Goal: Information Seeking & Learning: Learn about a topic

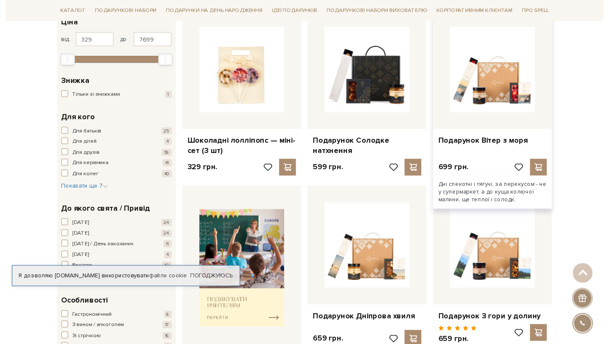
scroll to position [65, 0]
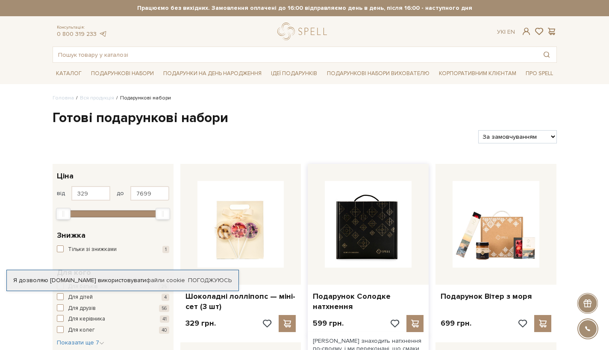
click at [389, 229] on img at bounding box center [368, 224] width 87 height 87
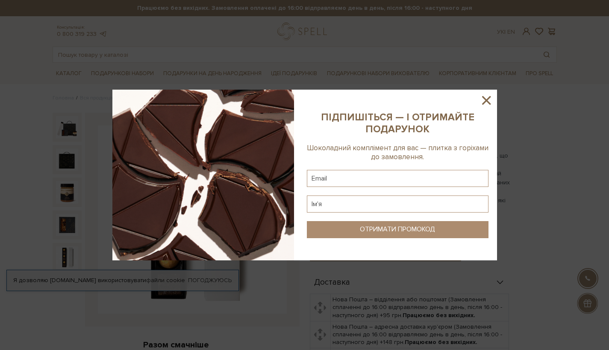
click at [490, 103] on icon at bounding box center [486, 100] width 15 height 15
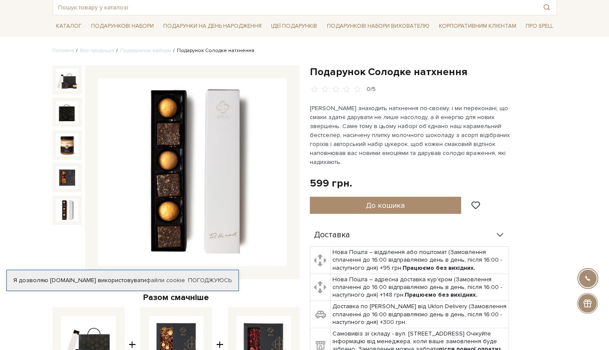
scroll to position [48, 0]
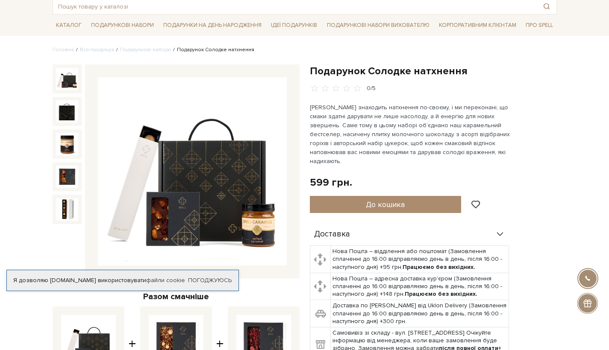
click at [73, 78] on img at bounding box center [67, 79] width 22 height 22
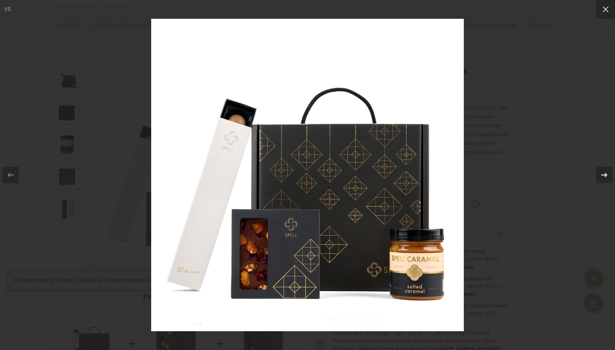
click at [608, 178] on icon at bounding box center [605, 175] width 10 height 10
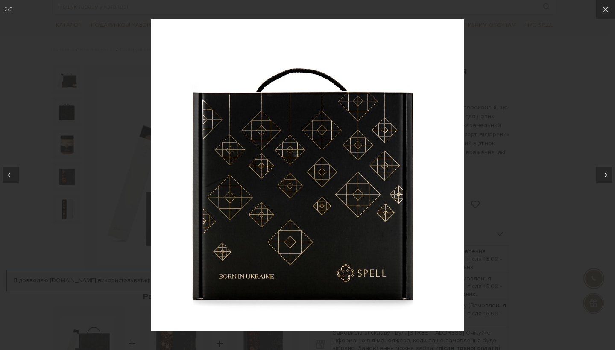
click at [605, 174] on icon at bounding box center [605, 175] width 10 height 10
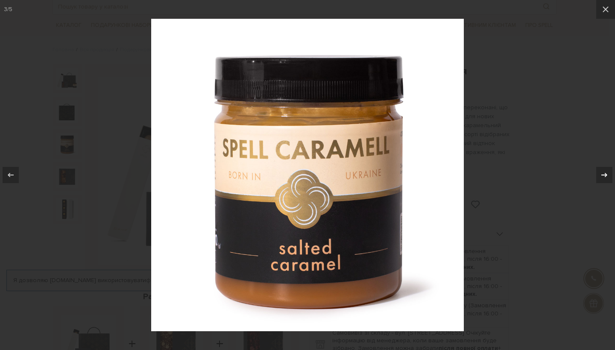
click at [600, 173] on div at bounding box center [605, 175] width 16 height 16
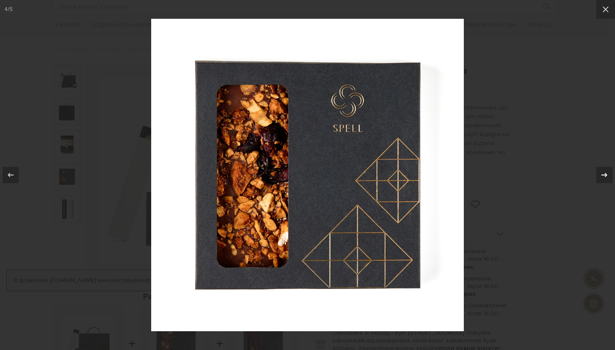
click at [608, 175] on icon at bounding box center [605, 175] width 10 height 10
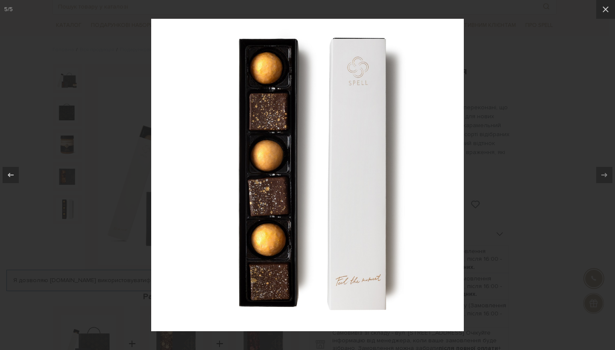
click at [591, 80] on div at bounding box center [307, 175] width 615 height 350
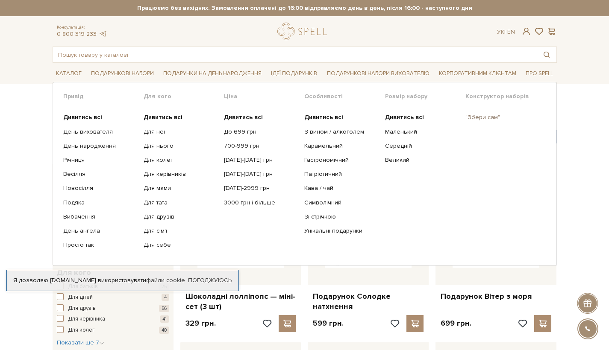
click at [486, 117] on link ""Збери сам"" at bounding box center [502, 118] width 74 height 8
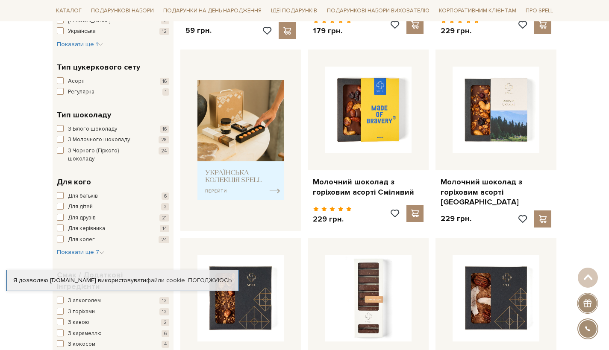
scroll to position [322, 0]
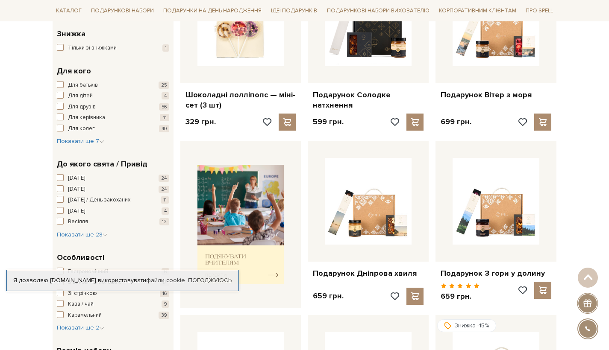
scroll to position [207, 0]
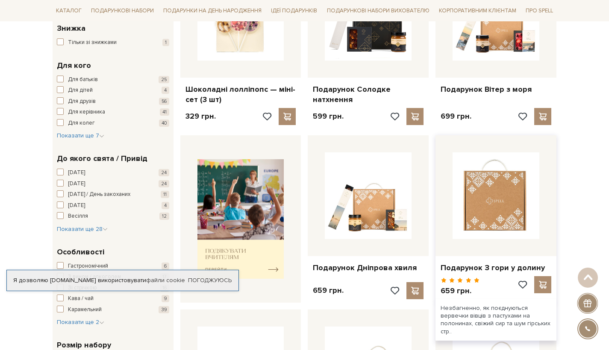
click at [520, 198] on img at bounding box center [496, 196] width 87 height 87
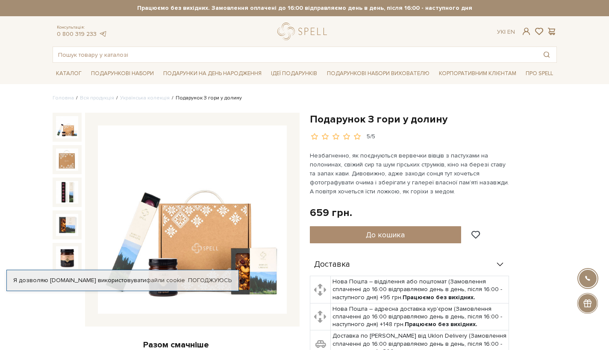
click at [137, 232] on img at bounding box center [192, 220] width 189 height 189
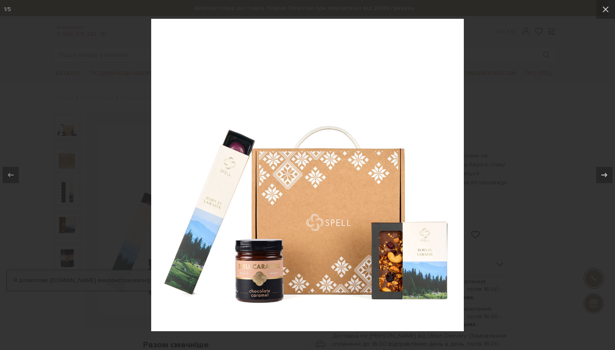
click at [536, 116] on div at bounding box center [307, 175] width 615 height 350
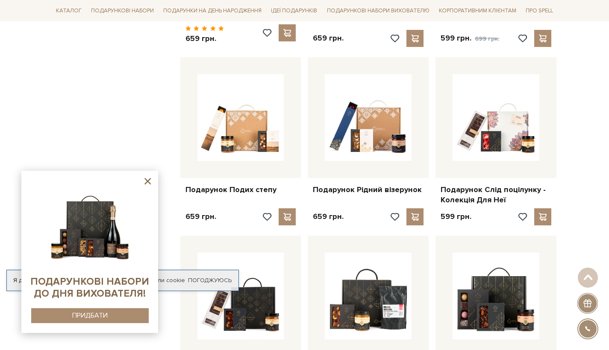
scroll to position [638, 0]
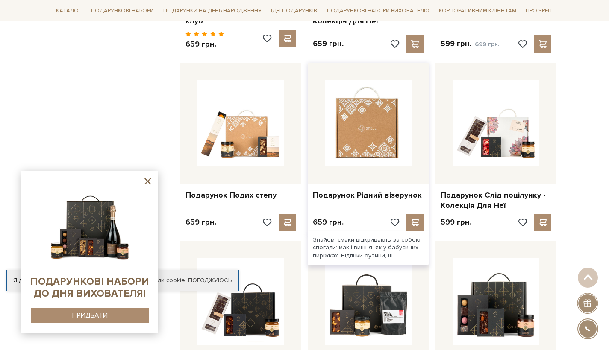
click at [407, 109] on img at bounding box center [368, 123] width 87 height 87
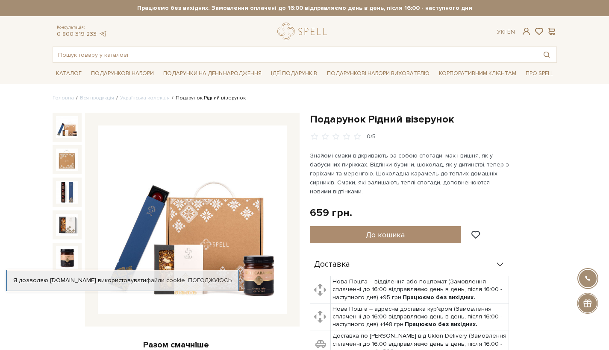
click at [140, 211] on img at bounding box center [192, 220] width 189 height 189
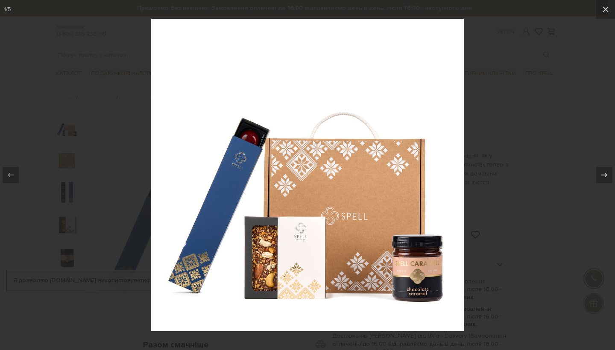
click at [608, 59] on div at bounding box center [307, 175] width 615 height 350
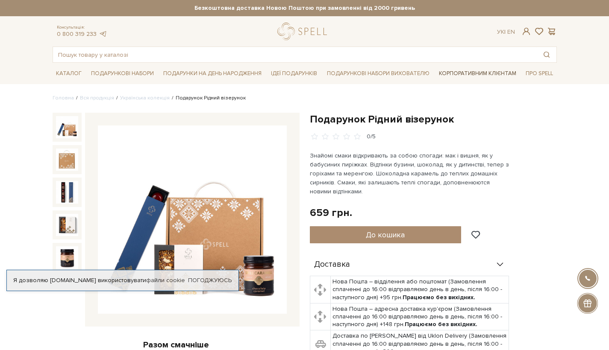
click at [500, 68] on link "Корпоративним клієнтам" at bounding box center [477, 73] width 84 height 15
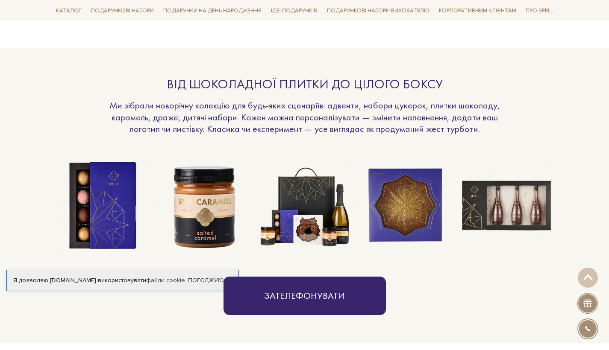
scroll to position [619, 0]
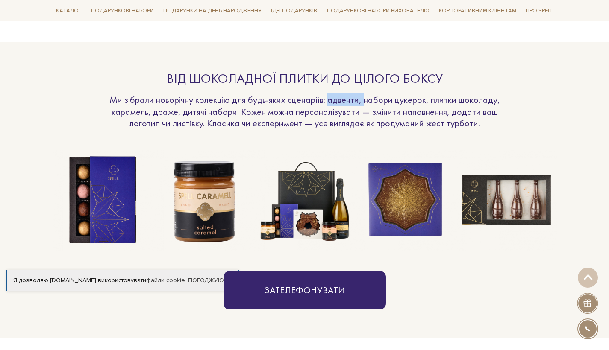
drag, startPoint x: 329, startPoint y: 97, endPoint x: 364, endPoint y: 99, distance: 35.9
click at [364, 99] on p "Ми зібрали новорічну колекцію для будь-яких сценаріїв: адвенти, набори цукерок,…" at bounding box center [304, 111] width 393 height 35
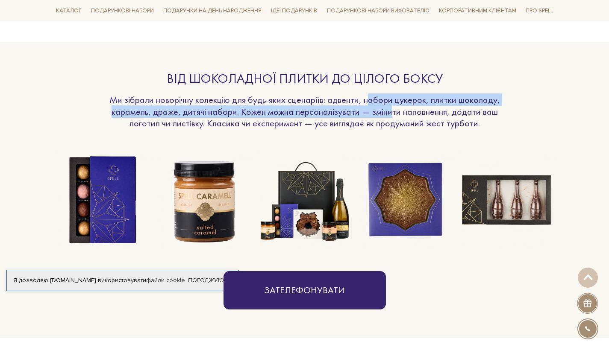
drag, startPoint x: 366, startPoint y: 99, endPoint x: 379, endPoint y: 110, distance: 16.7
click at [391, 106] on p "Ми зібрали новорічну колекцію для будь-яких сценаріїв: адвенти, набори цукерок,…" at bounding box center [304, 111] width 393 height 35
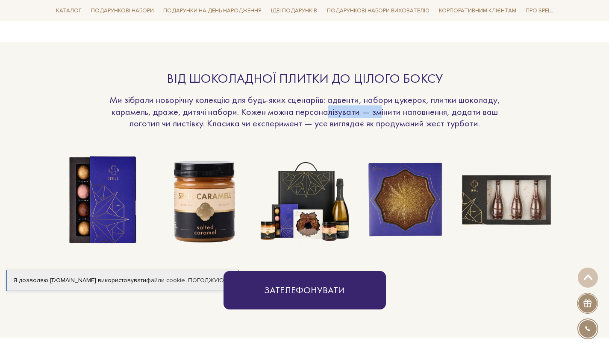
drag, startPoint x: 379, startPoint y: 110, endPoint x: 326, endPoint y: 107, distance: 52.2
click at [327, 107] on p "Ми зібрали новорічну колекцію для будь-яких сценаріїв: адвенти, набори цукерок,…" at bounding box center [304, 111] width 393 height 35
click at [368, 95] on p "Ми зібрали новорічну колекцію для будь-яких сценаріїв: адвенти, набори цукерок,…" at bounding box center [304, 111] width 393 height 35
drag, startPoint x: 344, startPoint y: 96, endPoint x: 408, endPoint y: 100, distance: 63.8
click at [408, 100] on p "Ми зібрали новорічну колекцію для будь-яких сценаріїв: адвенти, набори цукерок,…" at bounding box center [304, 111] width 393 height 35
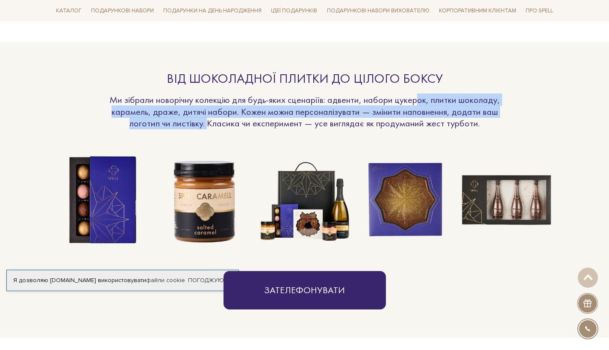
drag, startPoint x: 418, startPoint y: 102, endPoint x: 183, endPoint y: 121, distance: 235.8
click at [200, 125] on p "Ми зібрали новорічну колекцію для будь-яких сценаріїв: адвенти, набори цукерок,…" at bounding box center [304, 111] width 393 height 35
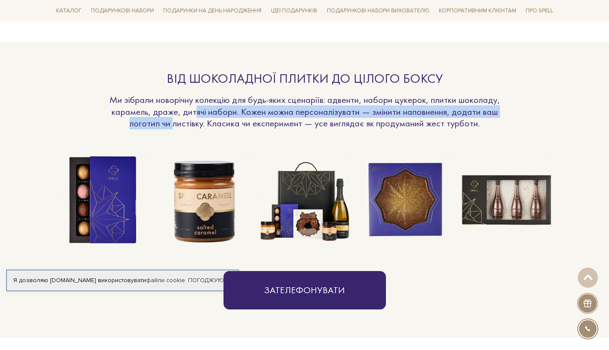
drag, startPoint x: 174, startPoint y: 117, endPoint x: 197, endPoint y: 112, distance: 23.2
click at [197, 112] on p "Ми зібрали новорічну колекцію для будь-яких сценаріїв: адвенти, набори цукерок,…" at bounding box center [304, 111] width 393 height 35
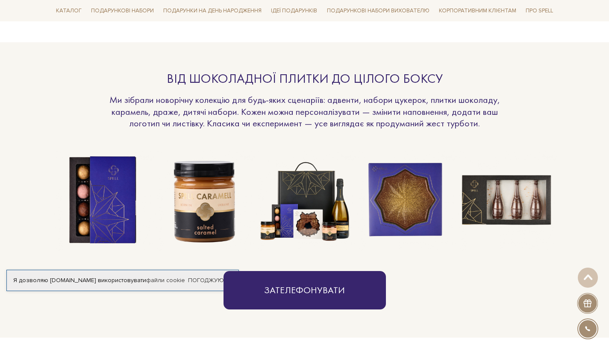
drag, startPoint x: 231, startPoint y: 111, endPoint x: 265, endPoint y: 105, distance: 34.3
click at [231, 111] on p "Ми зібрали новорічну колекцію для будь-яких сценаріїв: адвенти, набори цукерок,…" at bounding box center [304, 111] width 393 height 35
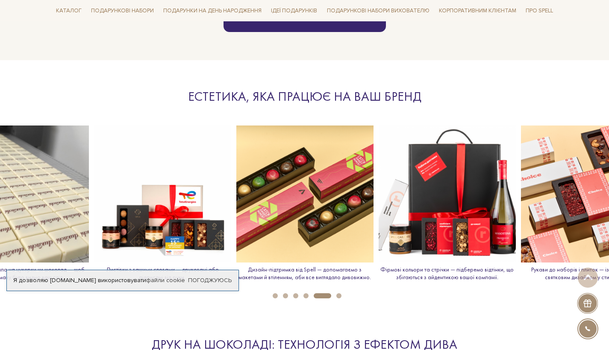
scroll to position [873, 0]
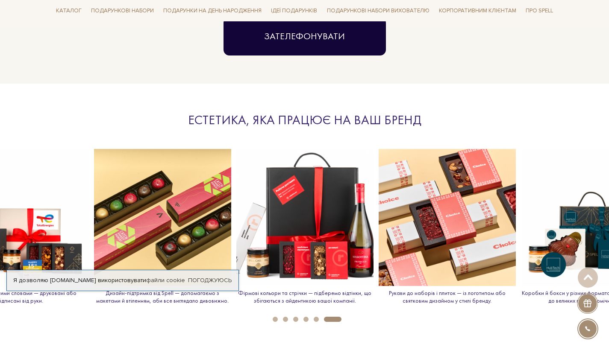
click at [287, 48] on link "Зателефонувати" at bounding box center [304, 36] width 162 height 38
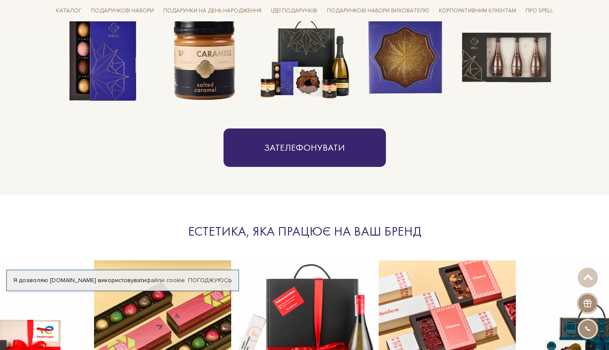
scroll to position [756, 0]
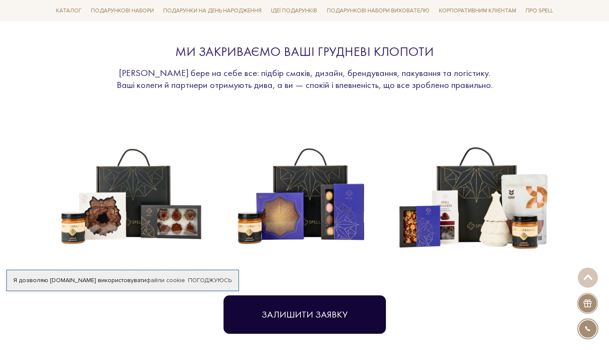
click at [344, 315] on button "Залишити заявку" at bounding box center [304, 315] width 162 height 38
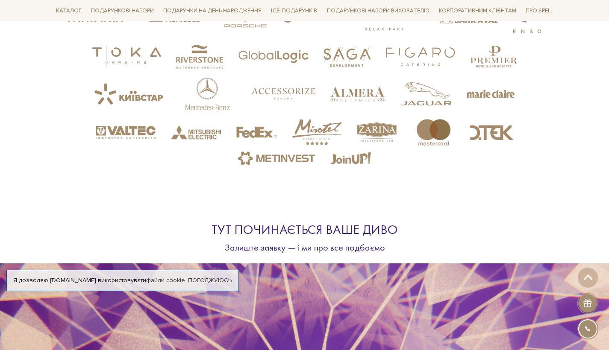
scroll to position [2586, 0]
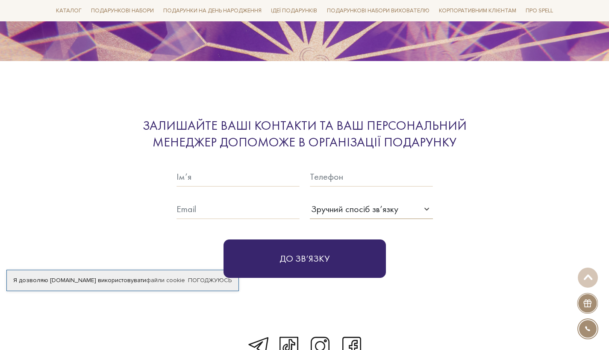
click at [385, 202] on div "Зручний спосіб зв’язку" at bounding box center [354, 209] width 87 height 14
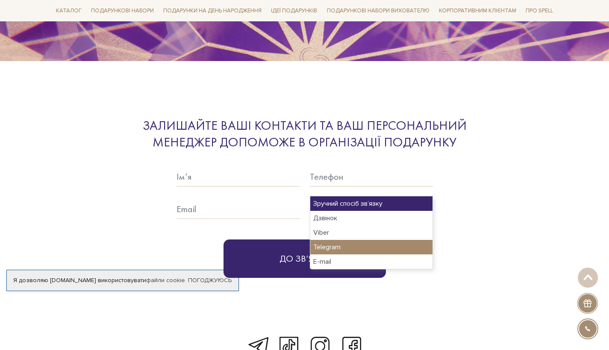
click at [336, 247] on div "Telegram" at bounding box center [371, 247] width 122 height 15
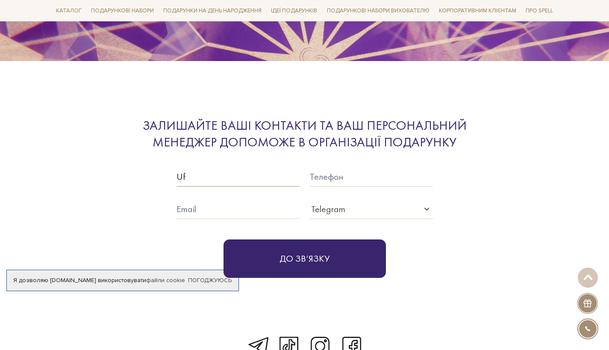
type input "U"
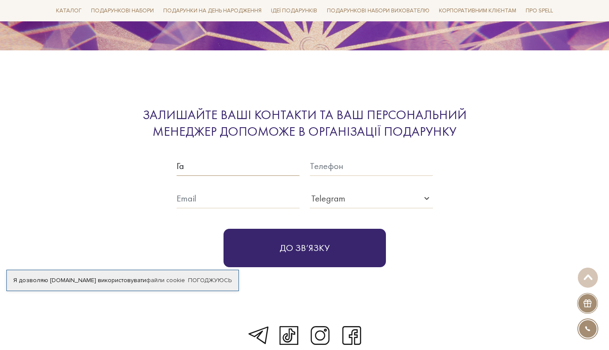
scroll to position [2620, 0]
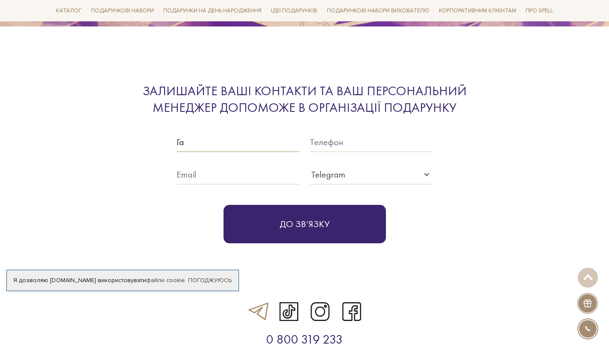
type input "Га"
click at [266, 300] on link at bounding box center [257, 312] width 26 height 24
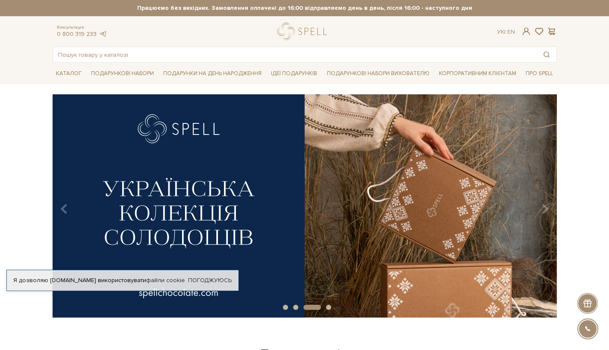
click at [596, 336] on div "spell Online підтримка UK Дзвінок Розроблено в UniTalk" at bounding box center [587, 329] width 32 height 32
click at [593, 333] on div at bounding box center [587, 329] width 19 height 19
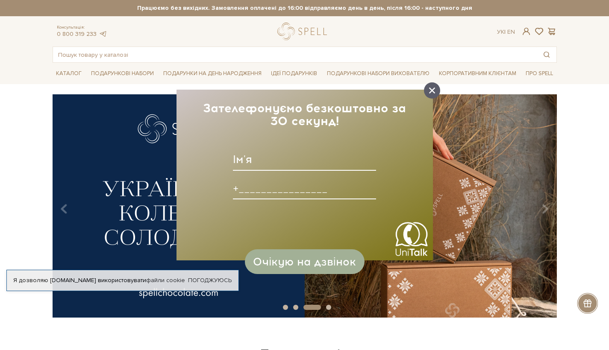
click at [432, 92] on icon at bounding box center [432, 91] width 6 height 6
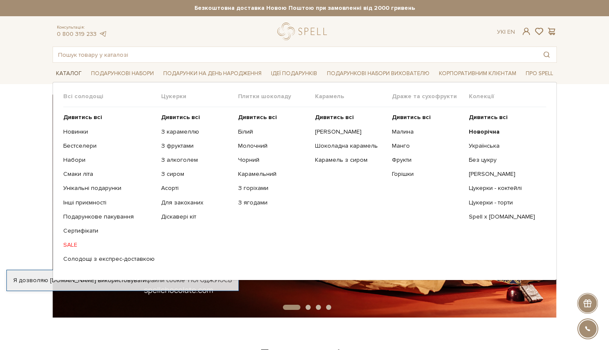
click at [70, 72] on link "Каталог" at bounding box center [69, 73] width 32 height 13
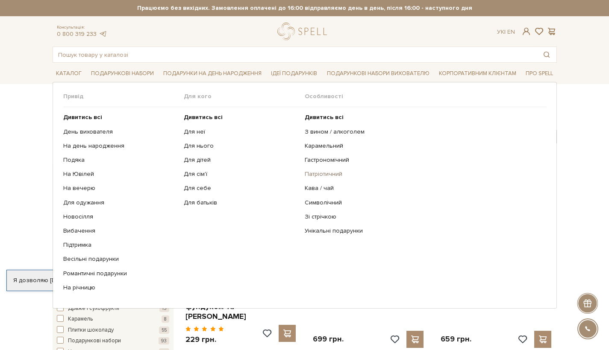
click at [330, 172] on link "Патріотичний" at bounding box center [422, 174] width 235 height 8
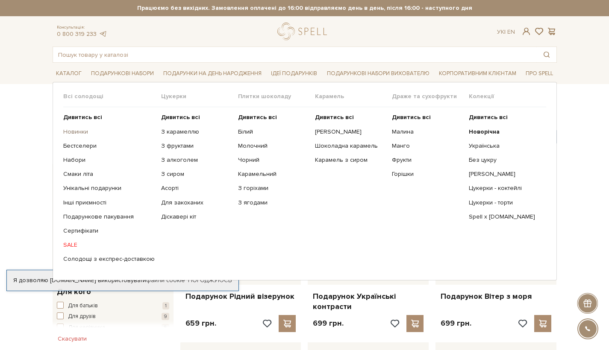
click at [84, 131] on link "Новинки" at bounding box center [108, 132] width 91 height 8
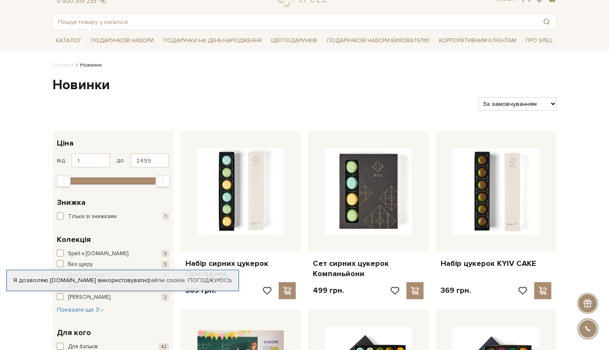
scroll to position [98, 0]
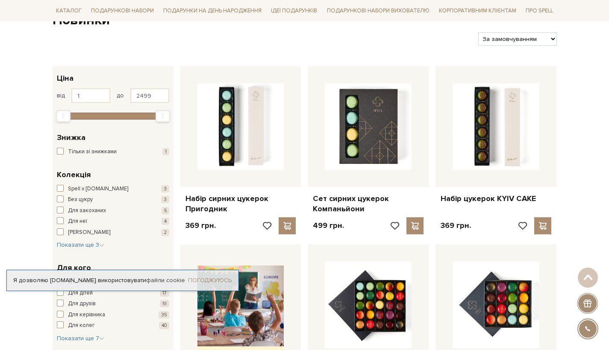
click at [211, 281] on link "Погоджуюсь" at bounding box center [210, 281] width 44 height 8
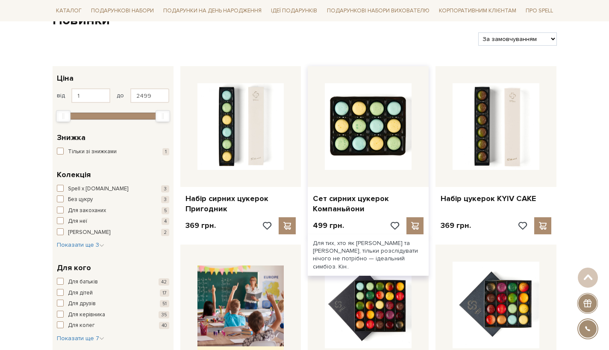
click at [367, 133] on img at bounding box center [368, 126] width 87 height 87
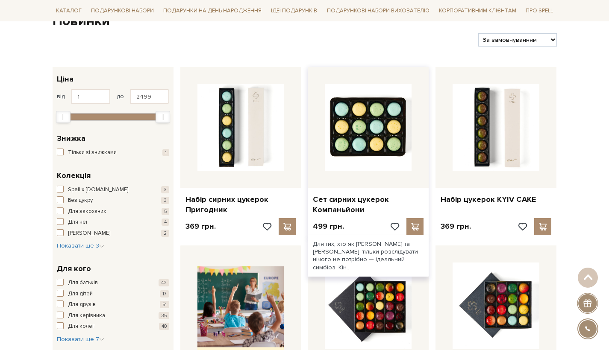
scroll to position [91, 0]
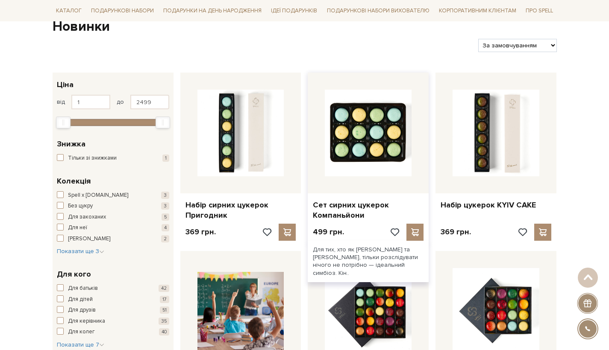
click at [384, 130] on img at bounding box center [368, 133] width 87 height 87
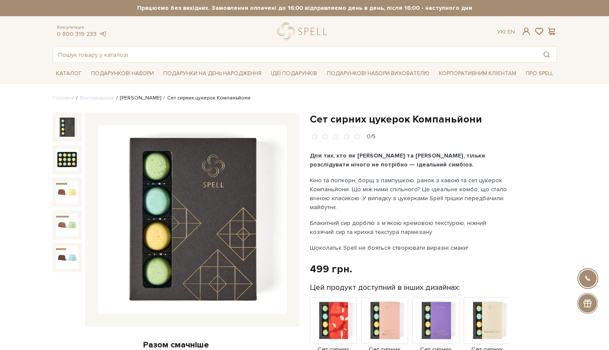
click at [126, 100] on link "[PERSON_NAME]" at bounding box center [140, 98] width 41 height 6
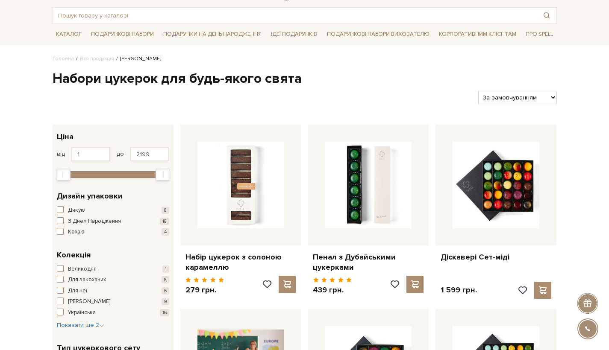
scroll to position [50, 0]
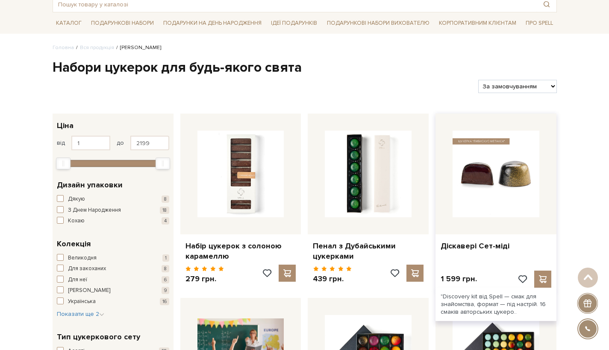
click at [490, 170] on img at bounding box center [496, 174] width 87 height 87
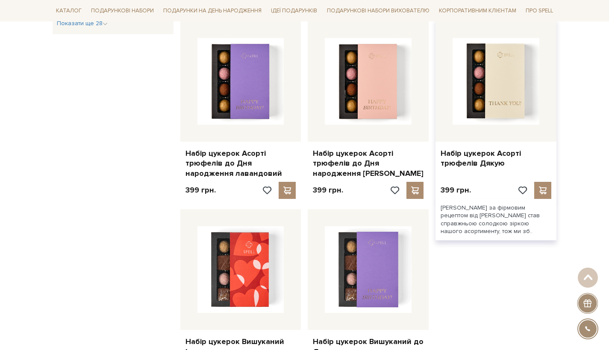
scroll to position [958, 0]
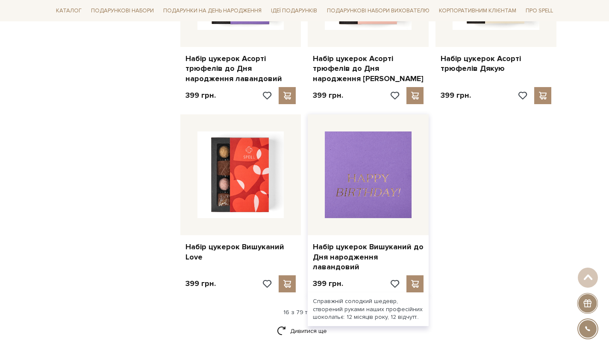
click at [379, 173] on img at bounding box center [368, 175] width 87 height 87
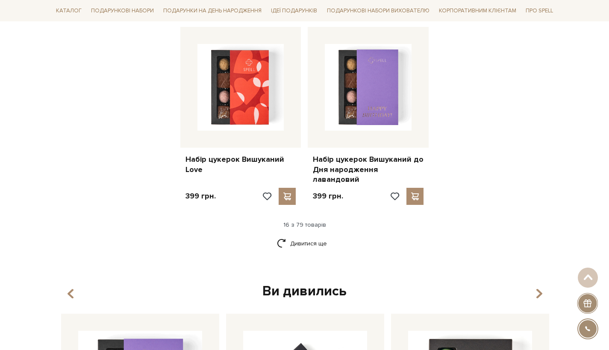
scroll to position [1046, 0]
click at [309, 236] on link "Дивитися ще" at bounding box center [305, 243] width 56 height 15
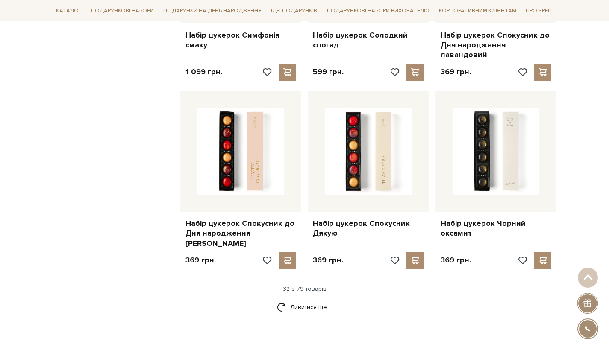
scroll to position [1920, 0]
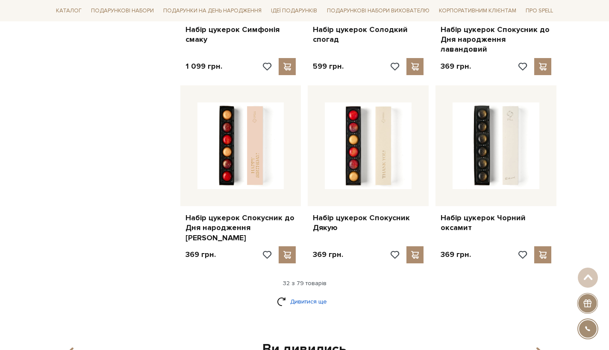
click at [327, 294] on link "Дивитися ще" at bounding box center [305, 301] width 56 height 15
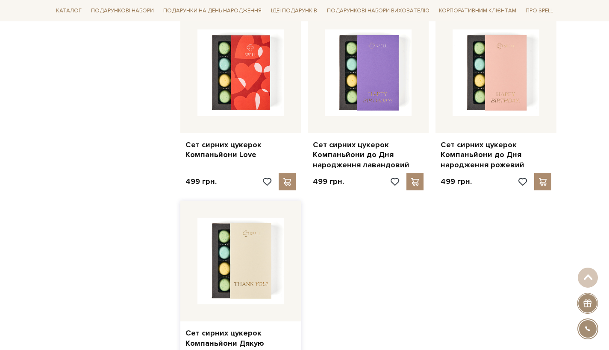
scroll to position [2957, 0]
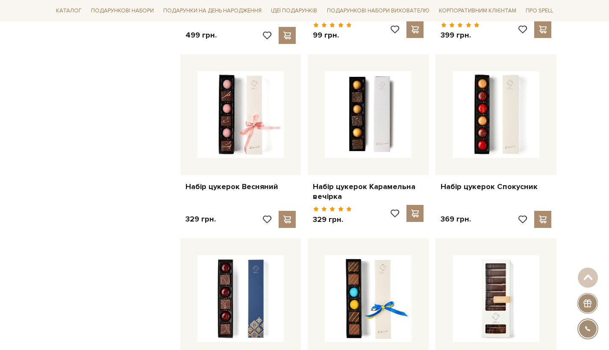
scroll to position [3268, 0]
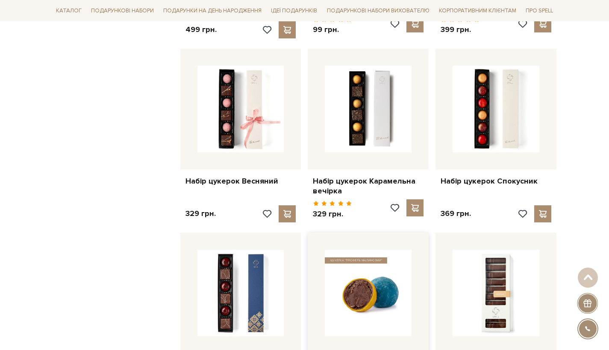
click at [381, 250] on img at bounding box center [368, 293] width 87 height 87
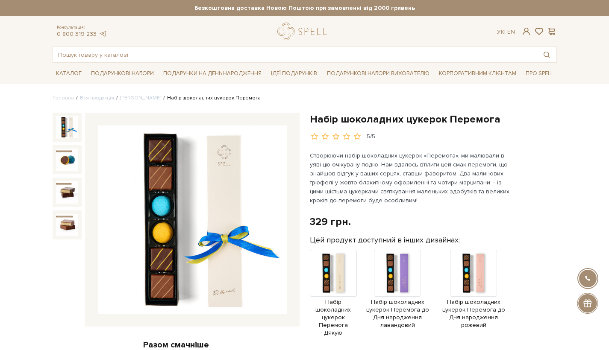
click at [64, 131] on img at bounding box center [67, 127] width 22 height 22
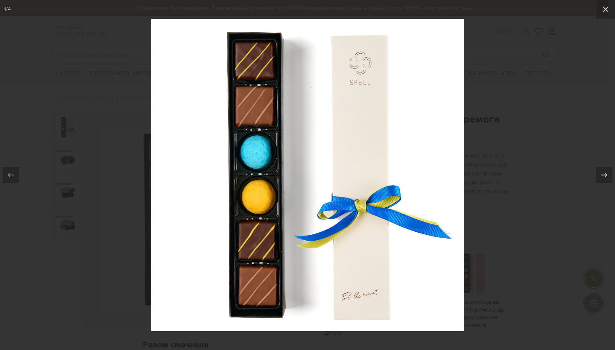
click at [508, 153] on div at bounding box center [307, 175] width 615 height 350
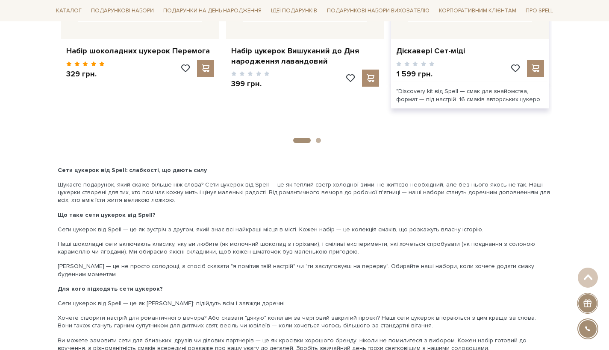
scroll to position [1193, 0]
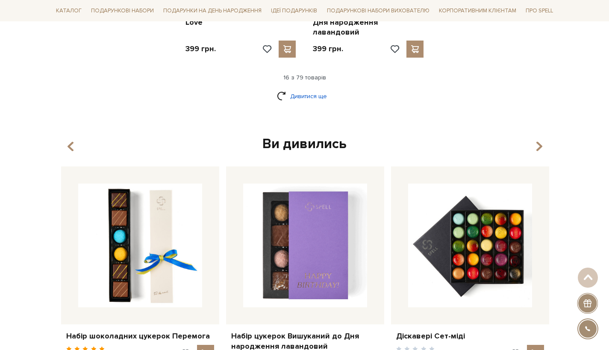
click at [306, 89] on link "Дивитися ще" at bounding box center [305, 96] width 56 height 15
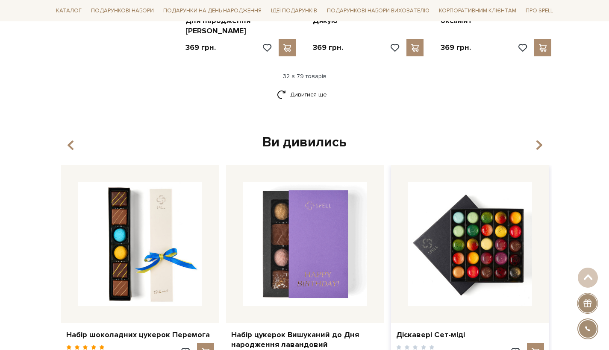
scroll to position [2133, 0]
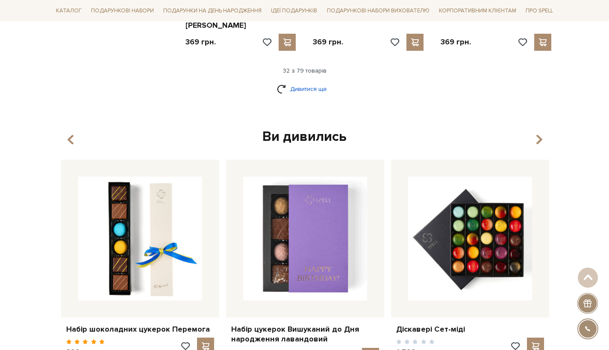
click at [302, 82] on link "Дивитися ще" at bounding box center [305, 89] width 56 height 15
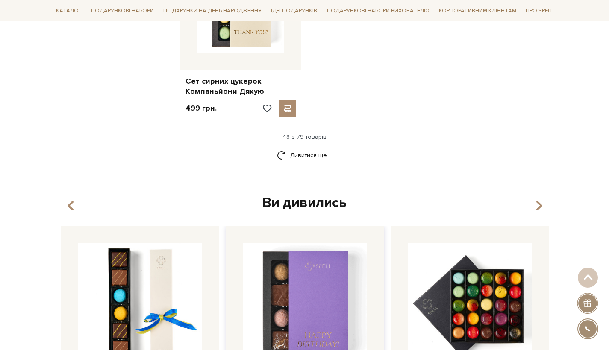
scroll to position [3231, 0]
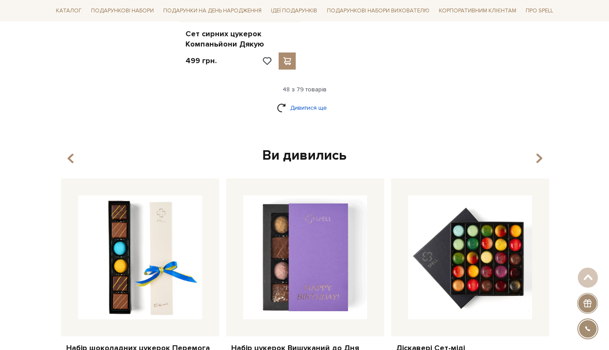
click at [294, 100] on link "Дивитися ще" at bounding box center [305, 107] width 56 height 15
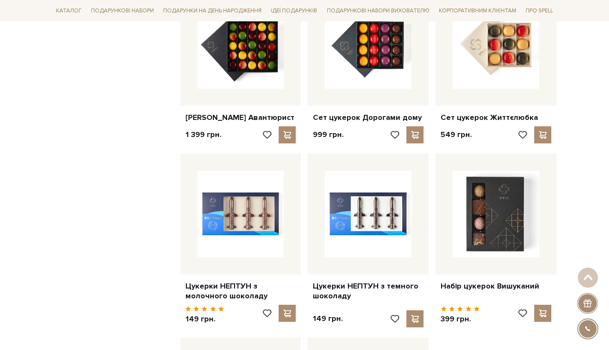
scroll to position [3879, 0]
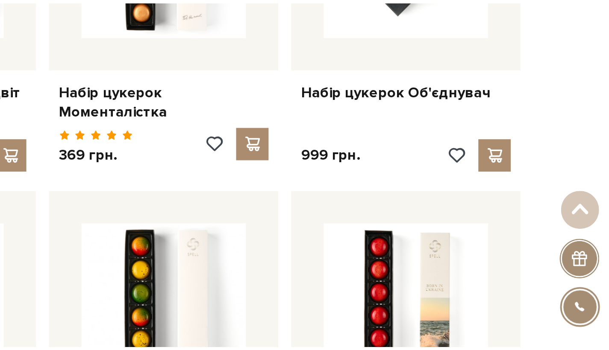
scroll to position [4043, 0]
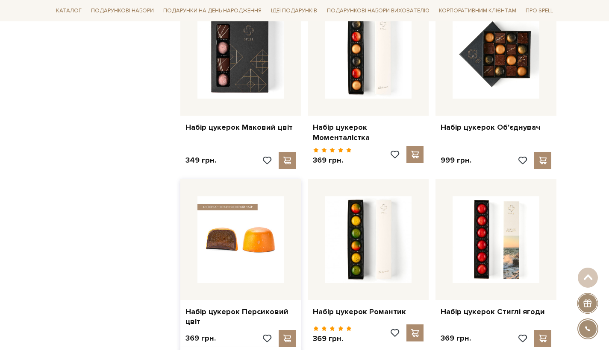
click at [238, 197] on img at bounding box center [240, 240] width 87 height 87
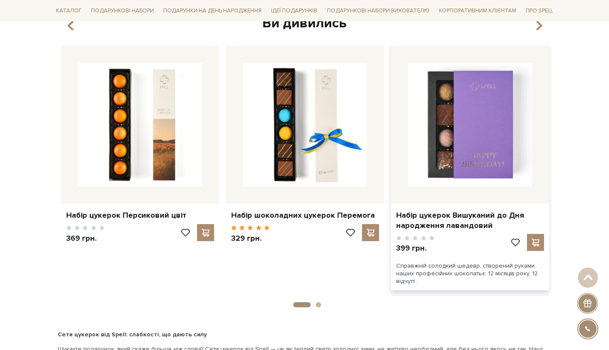
scroll to position [1303, 0]
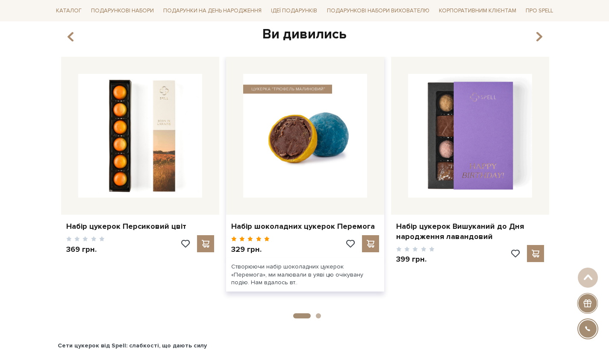
click at [332, 151] on img at bounding box center [305, 136] width 124 height 124
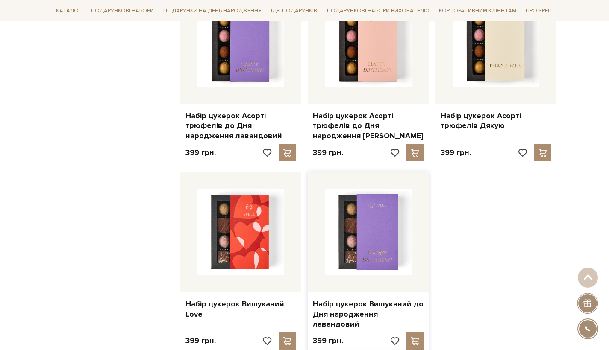
scroll to position [1061, 0]
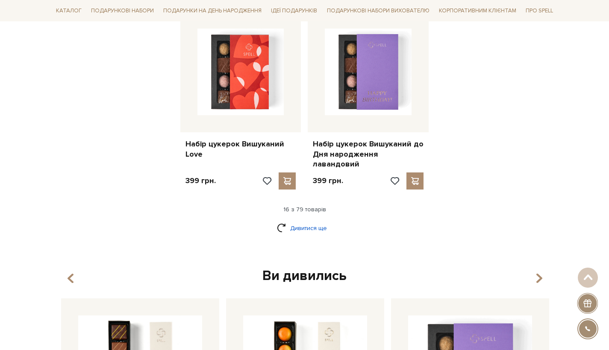
click at [321, 221] on link "Дивитися ще" at bounding box center [305, 228] width 56 height 15
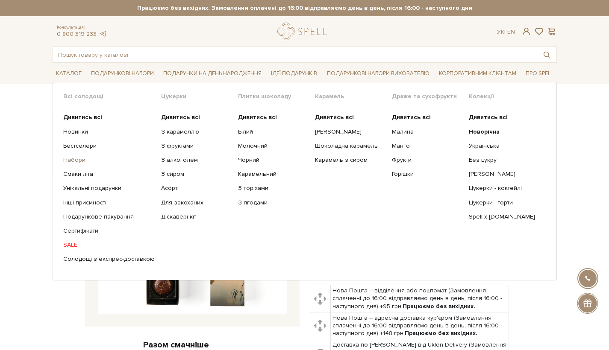
click at [72, 157] on link "Набори" at bounding box center [108, 160] width 91 height 8
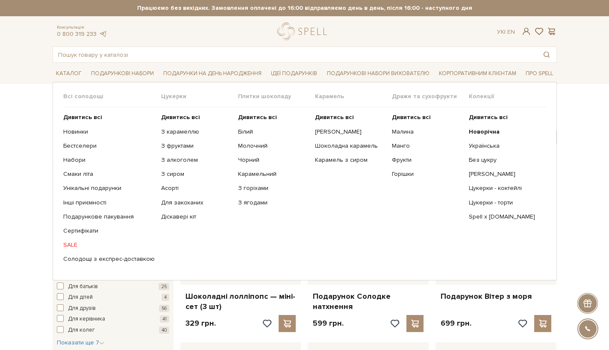
click at [73, 137] on ul "Дивитись всі Новинки Бестселери Набори Смаки літа Інші приємності" at bounding box center [112, 188] width 98 height 162
click at [74, 134] on link "Новинки" at bounding box center [108, 132] width 91 height 8
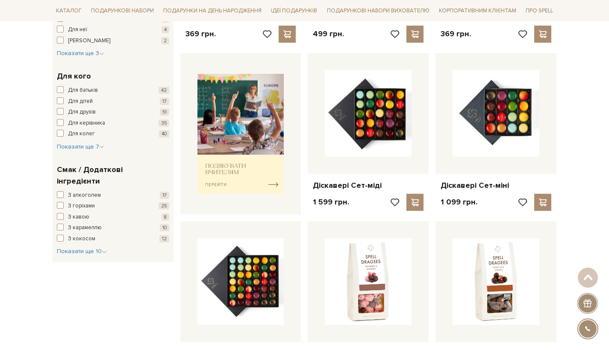
scroll to position [295, 0]
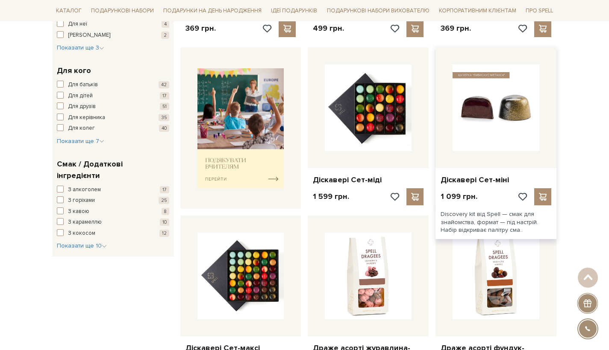
click at [481, 121] on img at bounding box center [496, 108] width 87 height 87
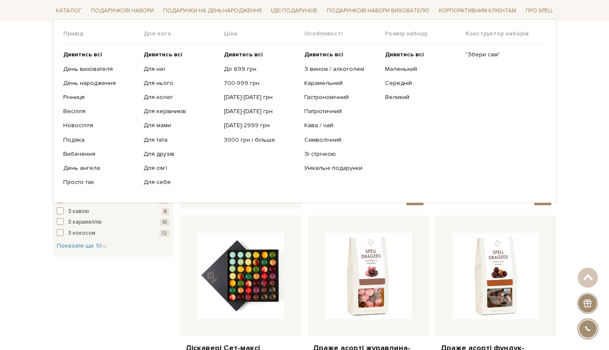
scroll to position [295, 0]
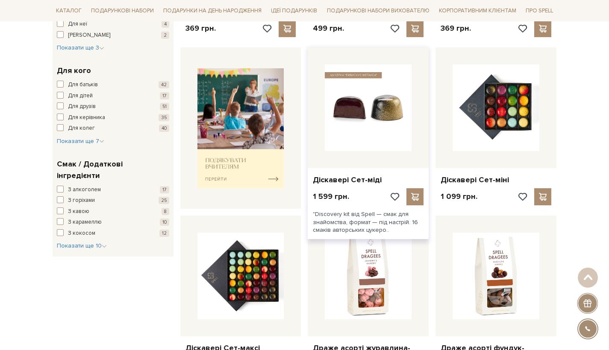
click at [363, 106] on img at bounding box center [368, 108] width 87 height 87
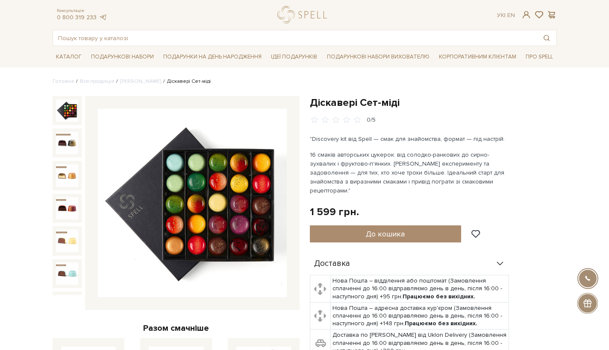
scroll to position [28, 0]
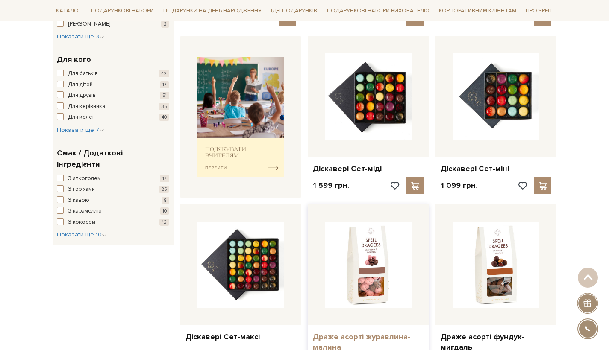
scroll to position [356, 0]
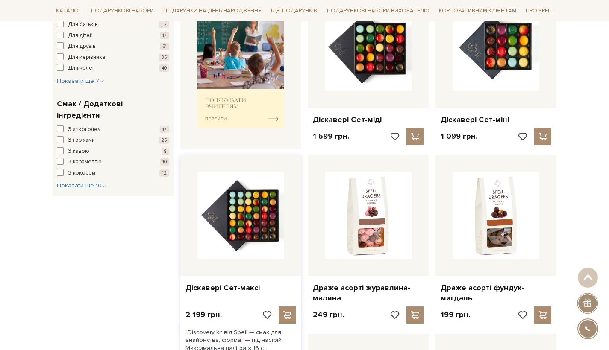
click at [286, 229] on div at bounding box center [240, 216] width 121 height 121
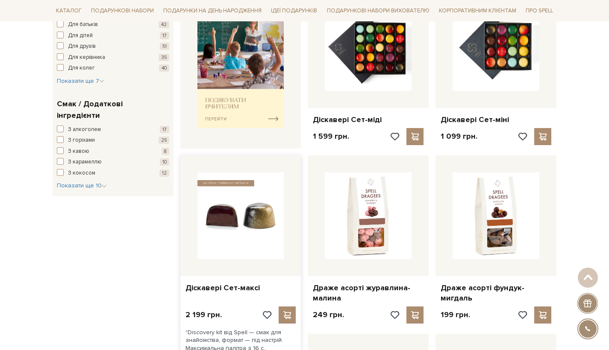
click at [262, 209] on img at bounding box center [240, 216] width 87 height 87
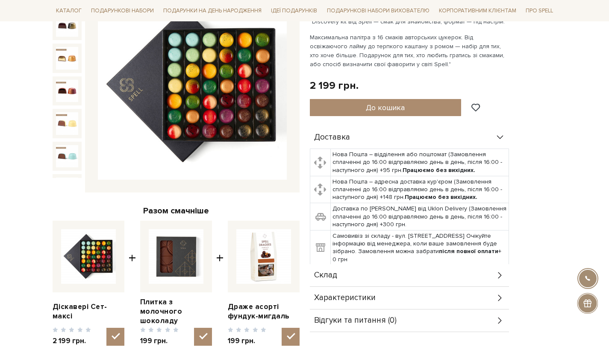
scroll to position [118, 0]
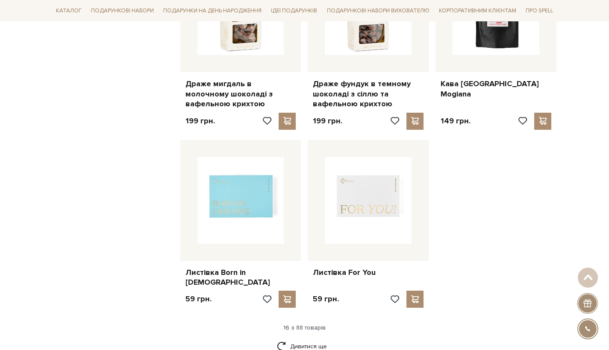
scroll to position [952, 0]
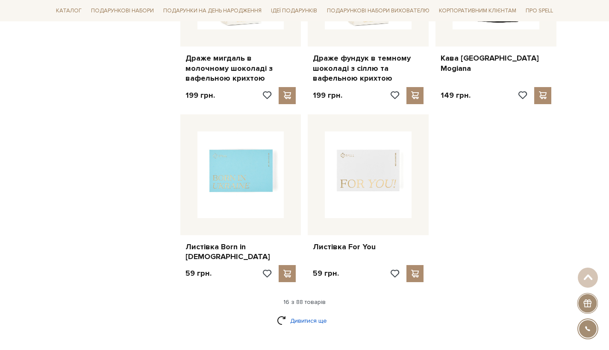
click at [306, 314] on link "Дивитися ще" at bounding box center [305, 321] width 56 height 15
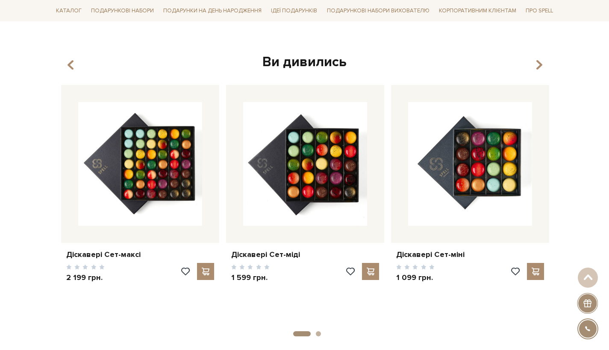
scroll to position [2045, 0]
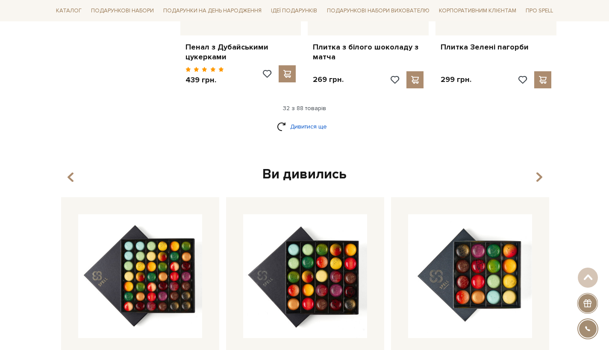
click at [300, 119] on link "Дивитися ще" at bounding box center [305, 126] width 56 height 15
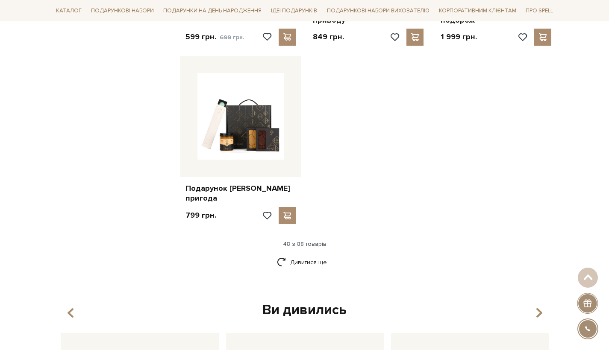
scroll to position [3028, 0]
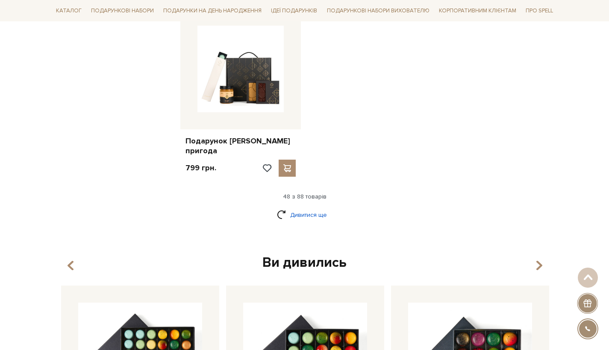
click at [288, 208] on link "Дивитися ще" at bounding box center [305, 215] width 56 height 15
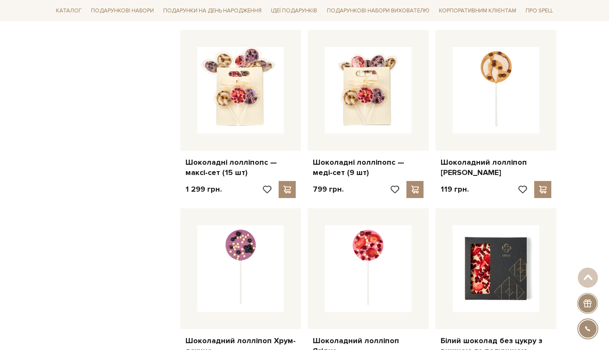
scroll to position [3785, 0]
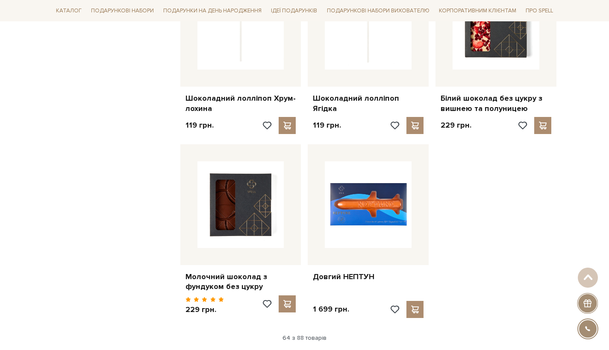
click at [294, 350] on link "Дивитися ще" at bounding box center [305, 357] width 56 height 15
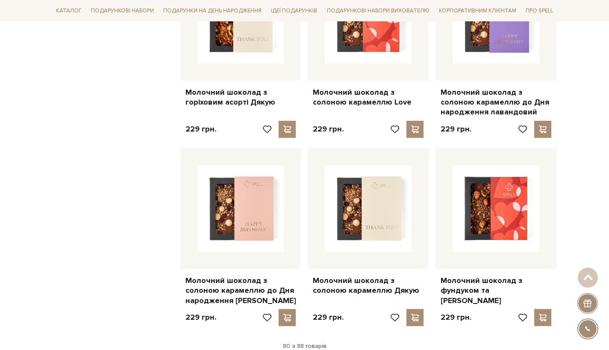
scroll to position [5011, 0]
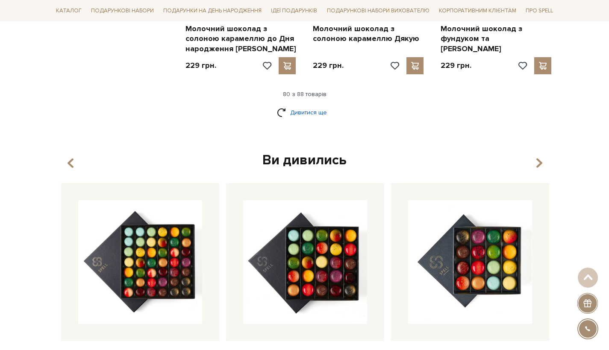
click at [319, 105] on link "Дивитися ще" at bounding box center [305, 112] width 56 height 15
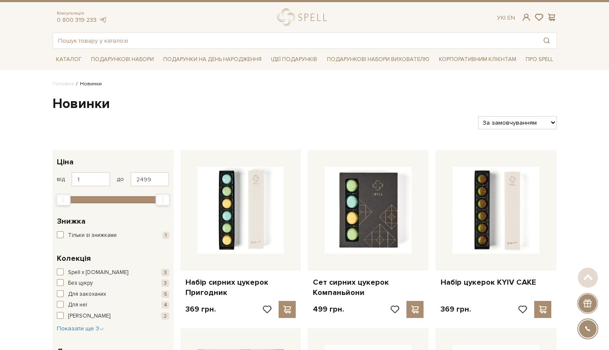
scroll to position [0, 0]
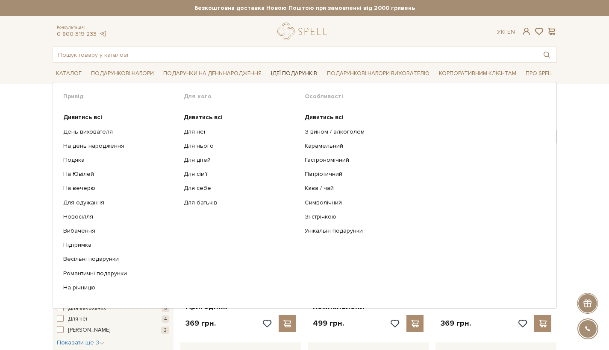
click at [286, 76] on link "Ідеї подарунків" at bounding box center [293, 73] width 53 height 13
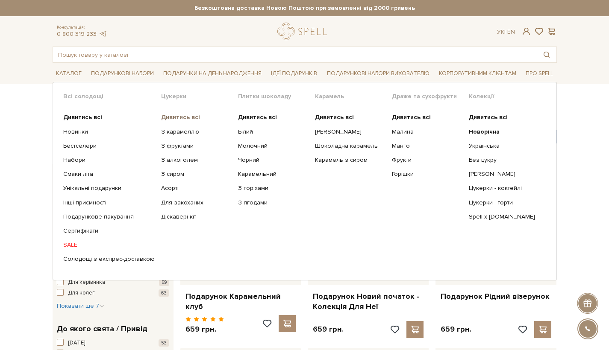
click at [170, 115] on b "Дивитись всі" at bounding box center [180, 117] width 39 height 7
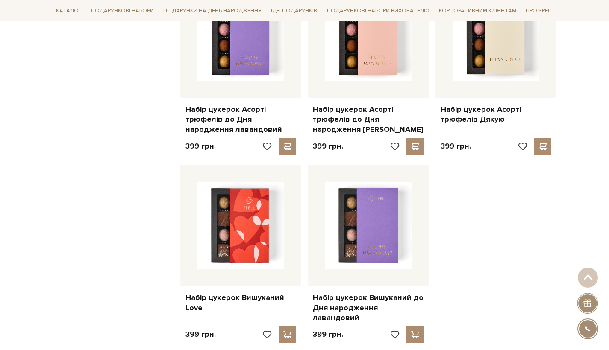
scroll to position [1062, 0]
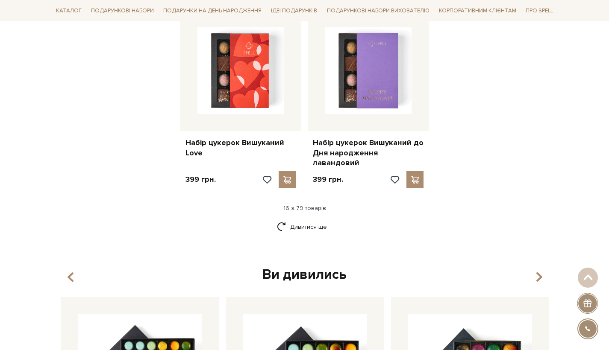
click at [299, 266] on div "Ви дивились" at bounding box center [305, 275] width 494 height 18
click at [317, 220] on link "Дивитися ще" at bounding box center [305, 227] width 56 height 15
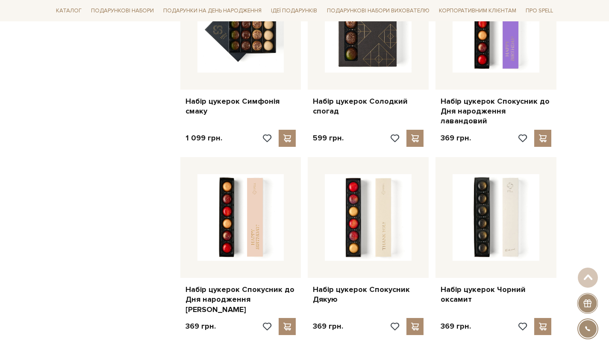
scroll to position [1896, 0]
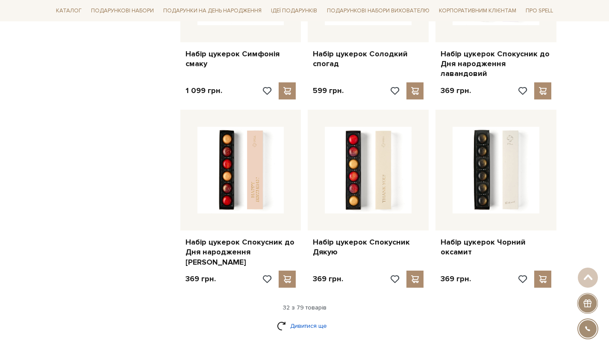
click at [311, 319] on link "Дивитися ще" at bounding box center [305, 326] width 56 height 15
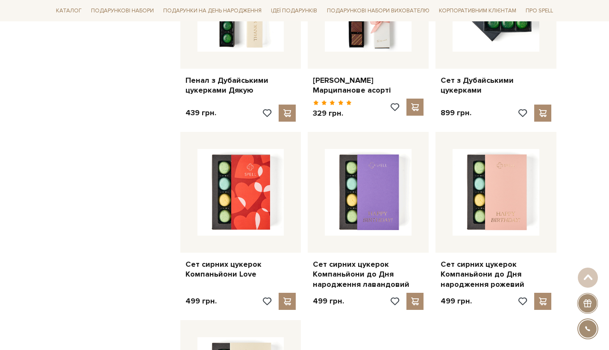
scroll to position [2972, 0]
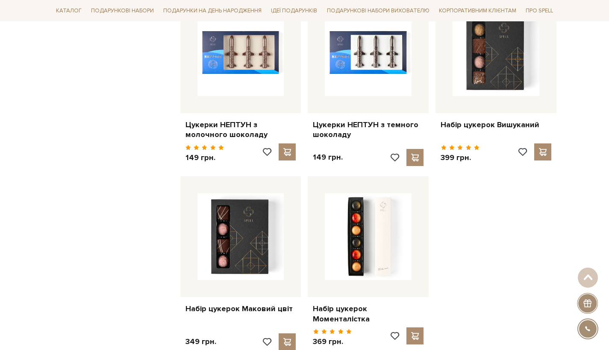
scroll to position [3909, 0]
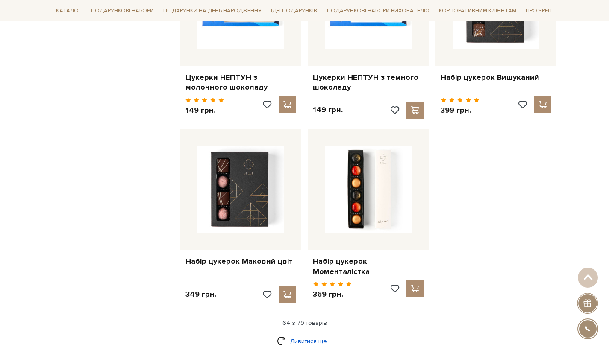
click at [290, 334] on link "Дивитися ще" at bounding box center [305, 341] width 56 height 15
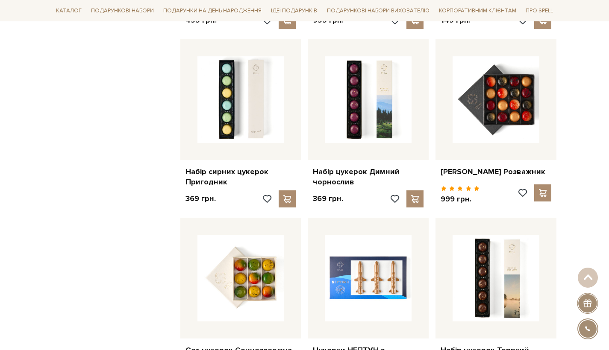
scroll to position [4741, 0]
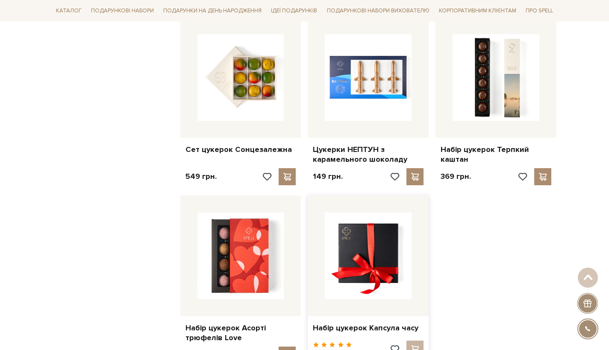
click at [372, 213] on img at bounding box center [368, 256] width 87 height 87
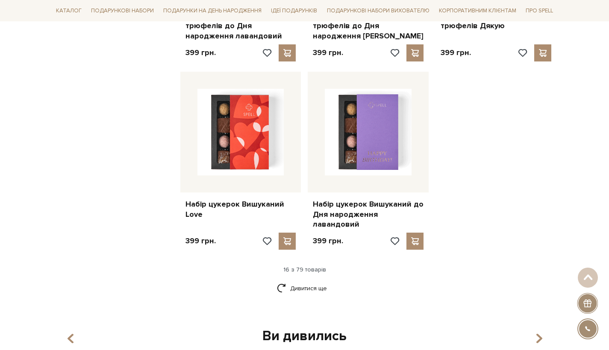
scroll to position [1086, 0]
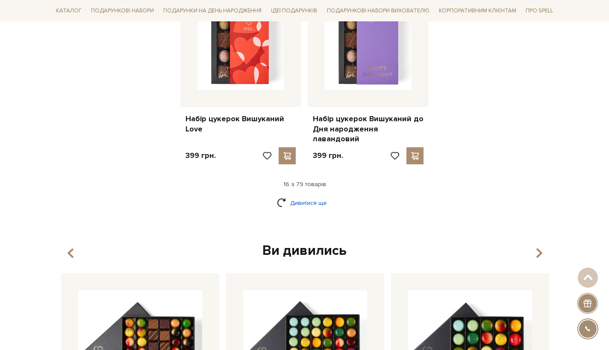
click at [309, 196] on link "Дивитися ще" at bounding box center [305, 203] width 56 height 15
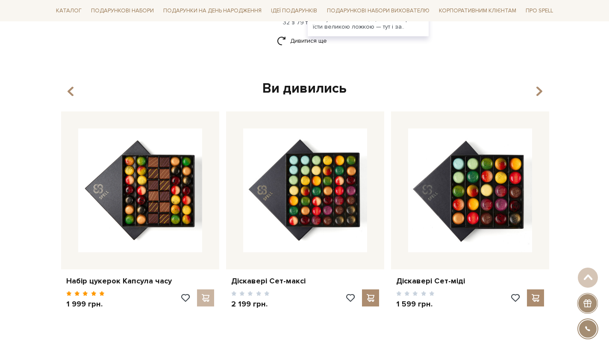
scroll to position [2017, 0]
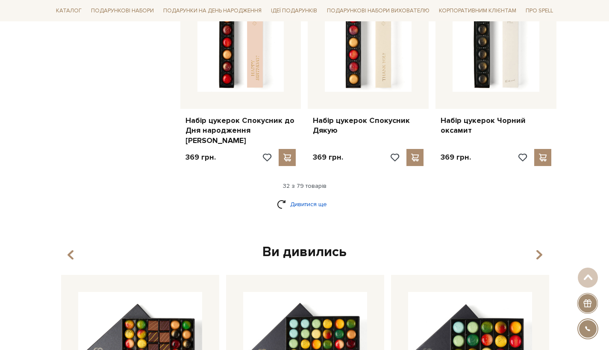
click at [309, 197] on link "Дивитися ще" at bounding box center [305, 204] width 56 height 15
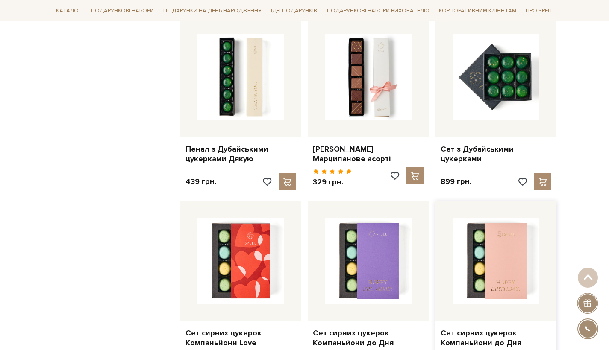
scroll to position [2998, 0]
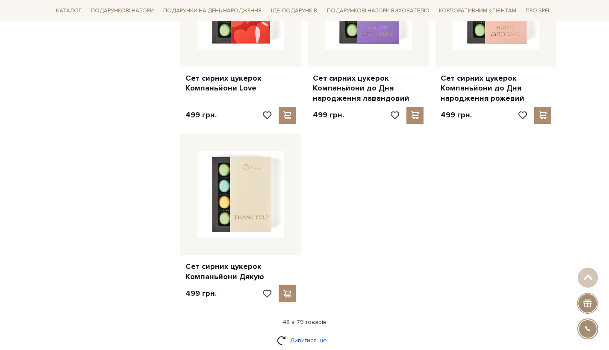
click at [320, 333] on link "Дивитися ще" at bounding box center [305, 340] width 56 height 15
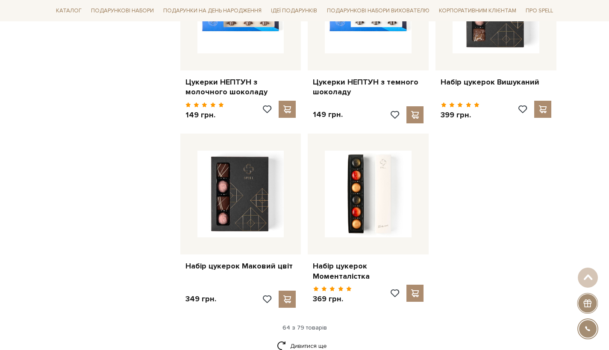
scroll to position [3915, 0]
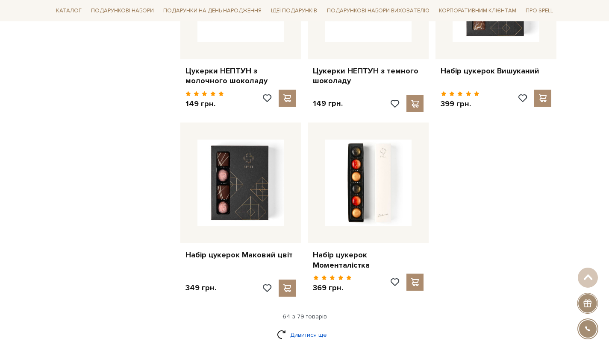
click at [305, 328] on link "Дивитися ще" at bounding box center [305, 335] width 56 height 15
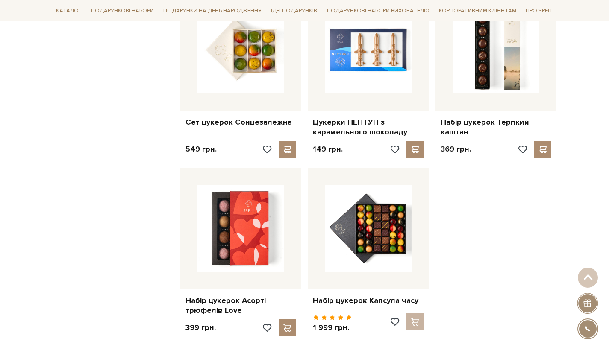
scroll to position [4466, 0]
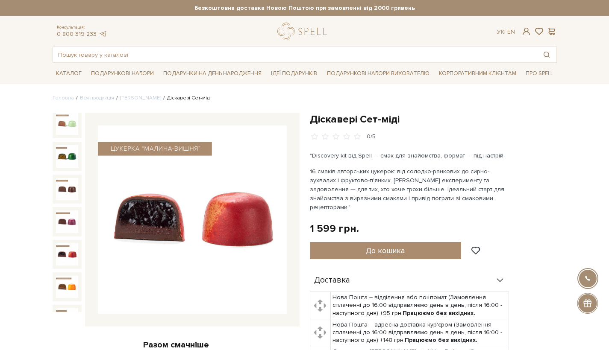
scroll to position [205, 0]
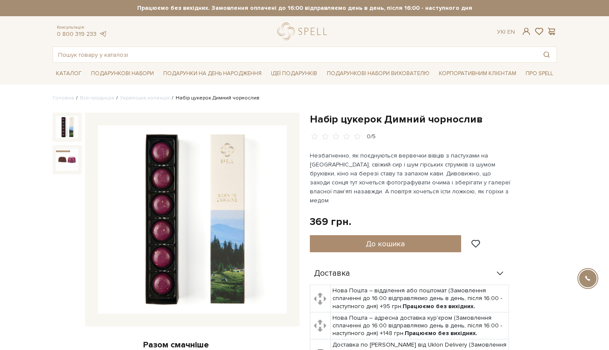
click at [235, 184] on img at bounding box center [192, 220] width 189 height 189
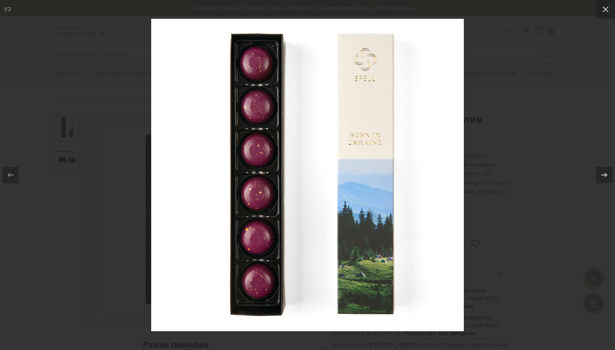
click at [495, 156] on div at bounding box center [307, 175] width 615 height 350
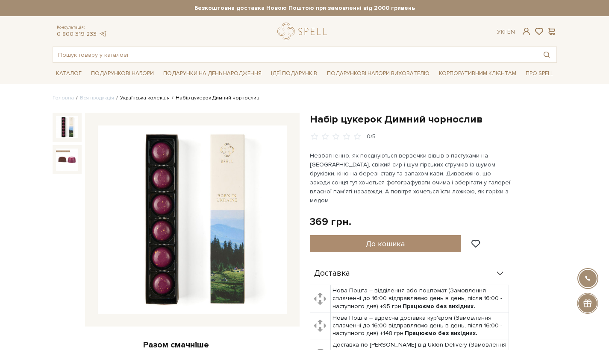
click at [148, 100] on link "Українська колекція" at bounding box center [145, 98] width 50 height 6
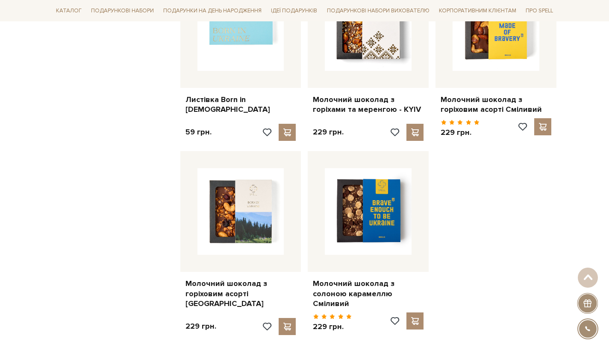
scroll to position [986, 0]
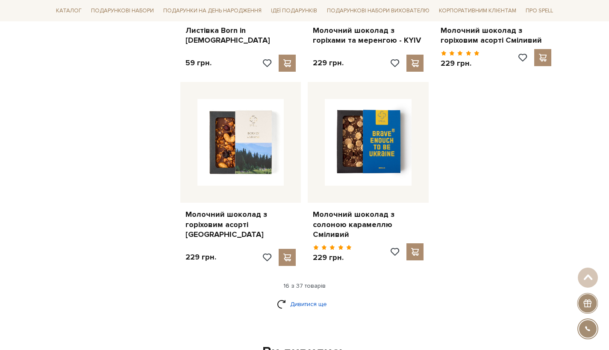
click at [294, 297] on link "Дивитися ще" at bounding box center [305, 304] width 56 height 15
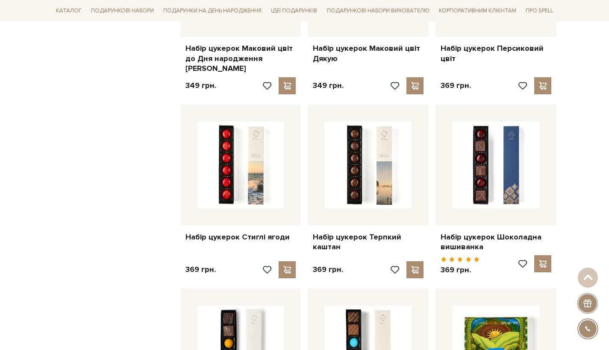
scroll to position [1572, 0]
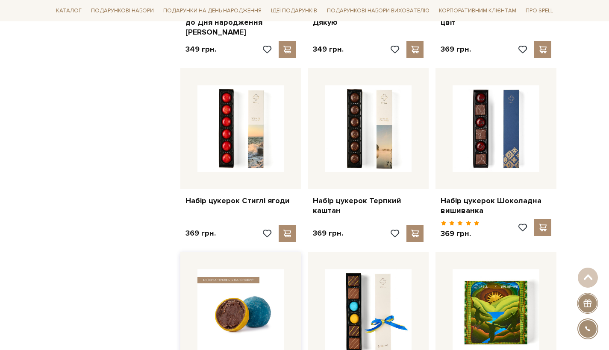
click at [251, 289] on img at bounding box center [240, 313] width 87 height 87
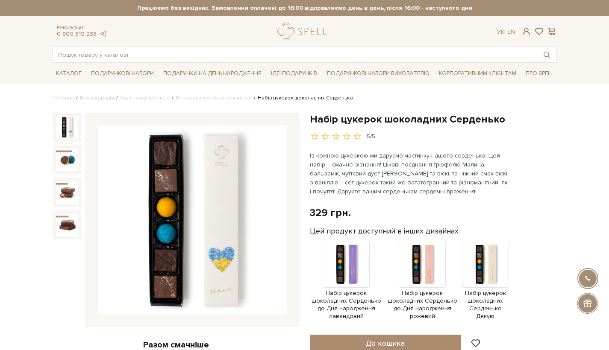
click at [213, 232] on img at bounding box center [192, 220] width 189 height 189
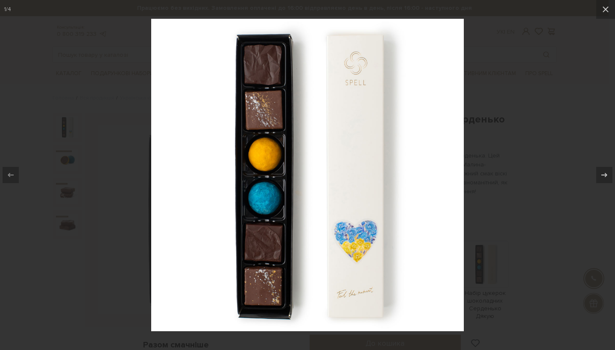
click at [505, 171] on div at bounding box center [307, 175] width 615 height 350
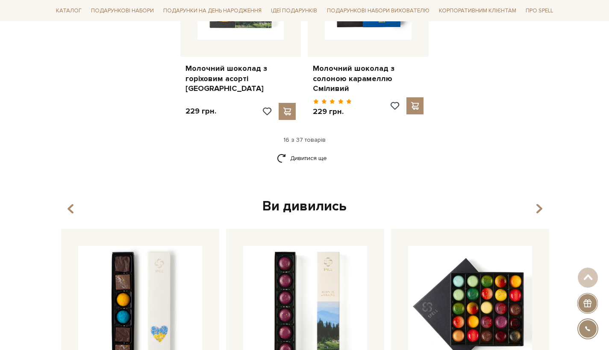
scroll to position [1085, 0]
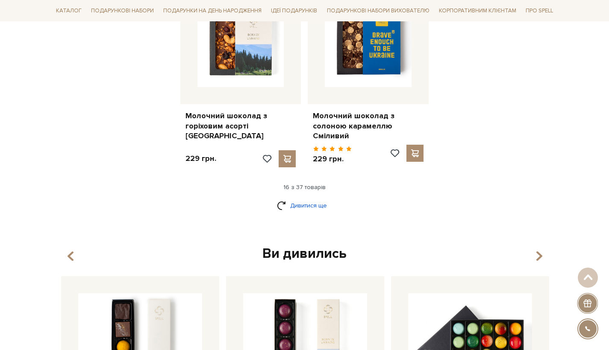
click at [308, 198] on link "Дивитися ще" at bounding box center [305, 205] width 56 height 15
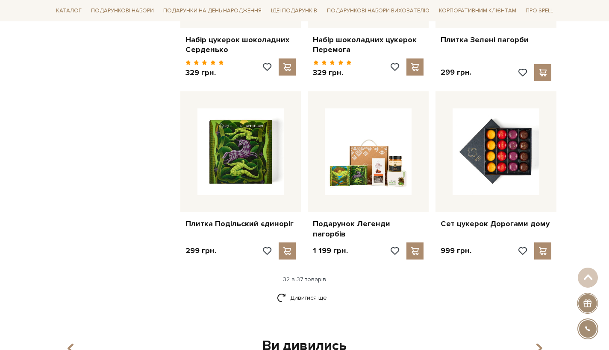
scroll to position [1893, 0]
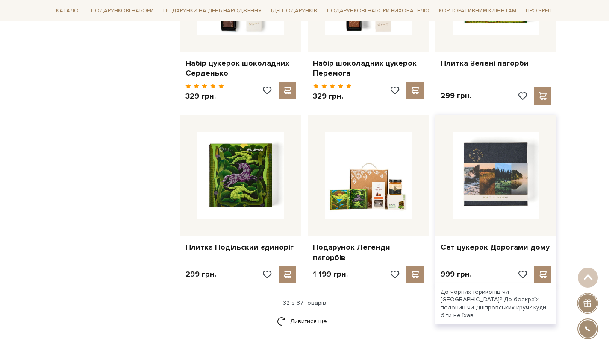
click at [528, 163] on img at bounding box center [496, 175] width 87 height 87
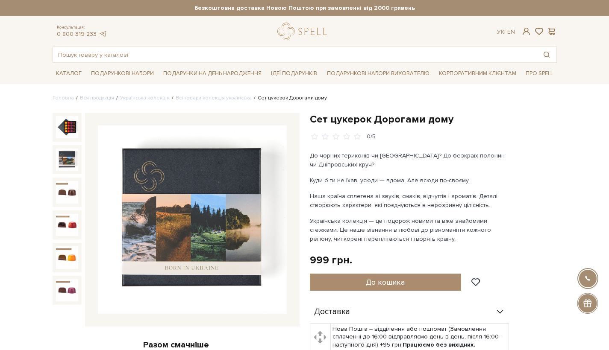
click at [212, 330] on div "Сет цукерок Дорогами дому 0/5 Разом смачніше Сет цукерок Дорогами дому +" at bounding box center [175, 334] width 257 height 443
click at [220, 249] on img at bounding box center [192, 220] width 189 height 189
